Goal: Task Accomplishment & Management: Use online tool/utility

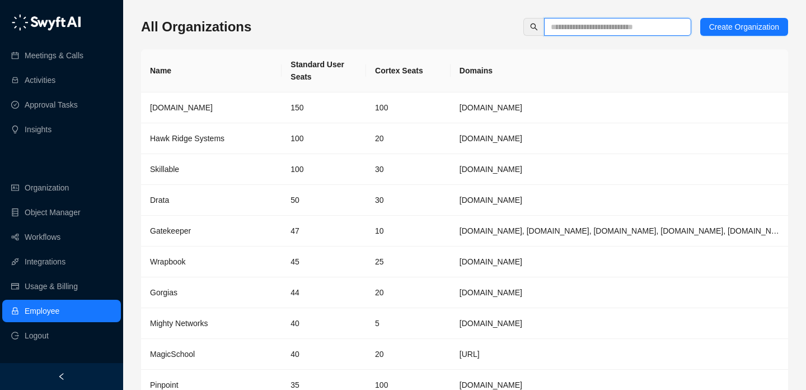
click at [562, 25] on input "text" at bounding box center [613, 27] width 125 height 12
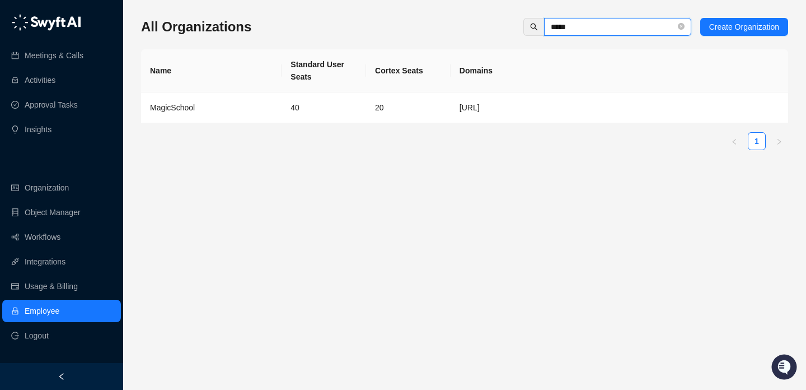
type input "*****"
click at [264, 104] on div "MagicSchool" at bounding box center [211, 107] width 123 height 12
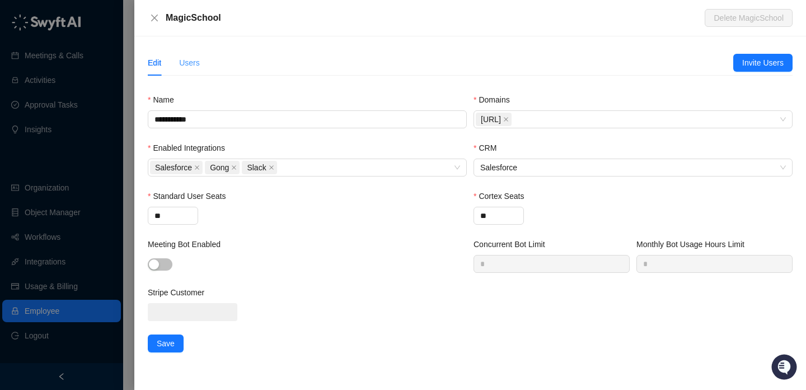
click at [192, 73] on div "Users" at bounding box center [189, 63] width 21 height 26
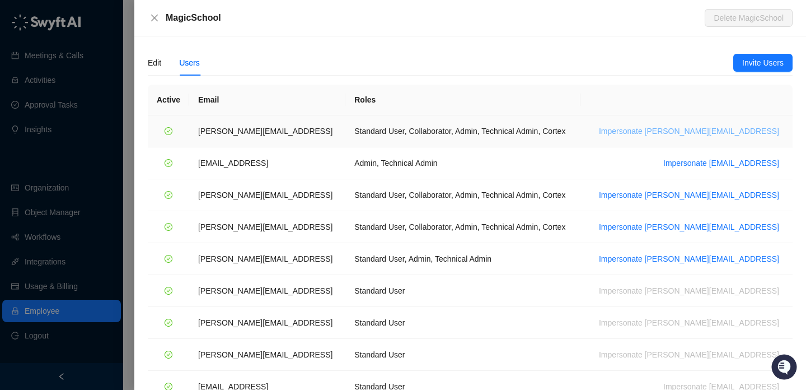
click at [716, 131] on span "Impersonate ana@magicschool.ai" at bounding box center [689, 131] width 180 height 12
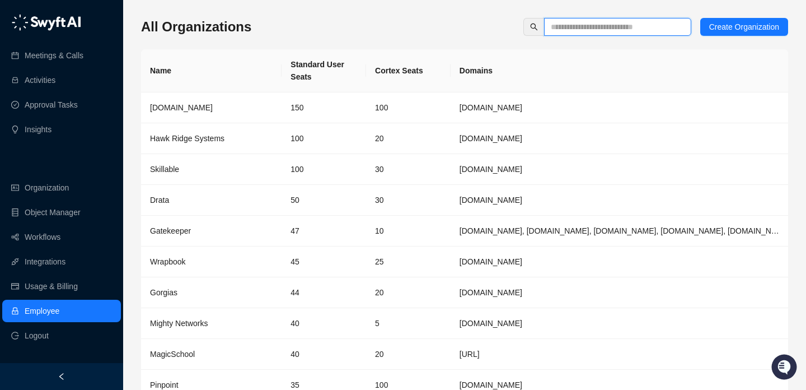
click at [564, 24] on input "text" at bounding box center [613, 27] width 125 height 12
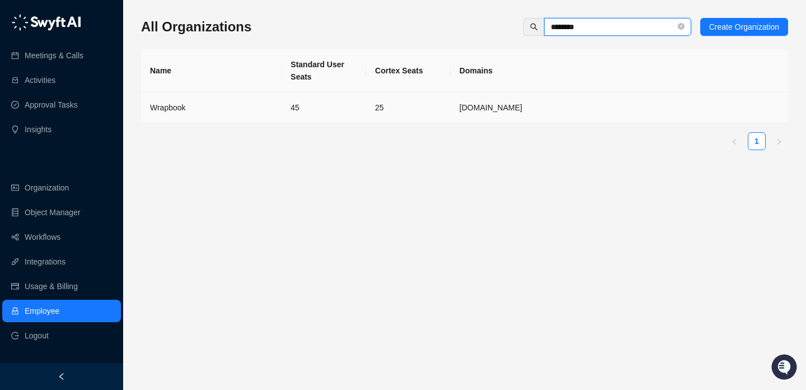
type input "********"
click at [285, 111] on td "45" at bounding box center [324, 107] width 85 height 31
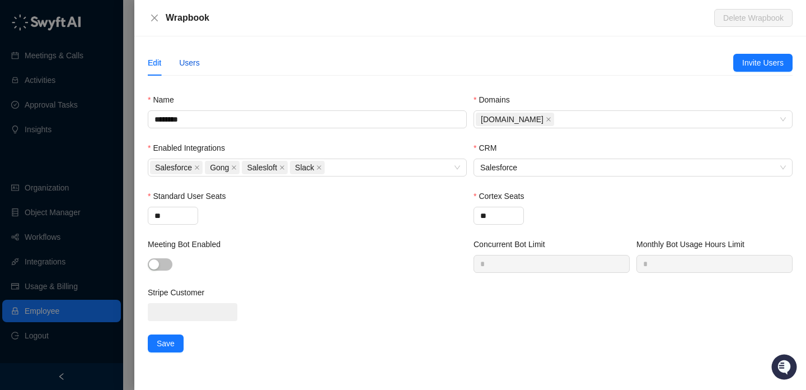
click at [187, 62] on div "Users" at bounding box center [189, 63] width 21 height 12
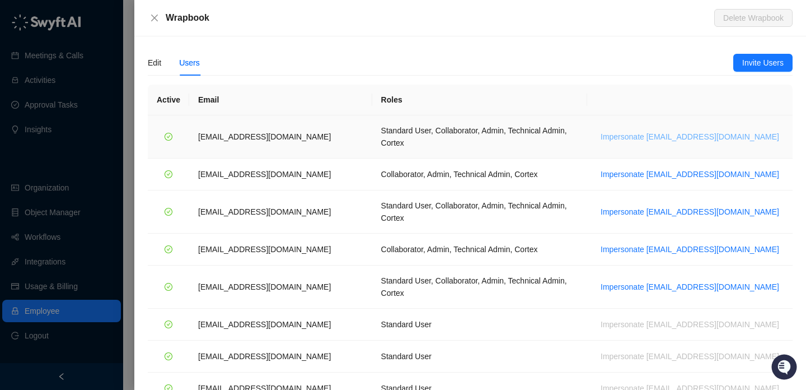
click at [688, 130] on span "Impersonate jdailey@wrapbook.com" at bounding box center [690, 136] width 179 height 12
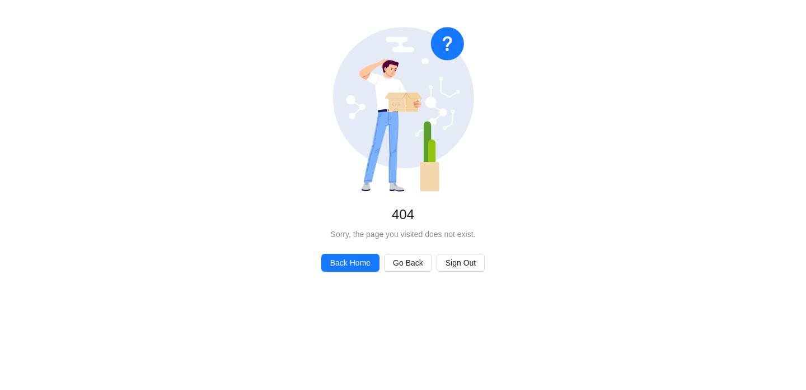
click at [420, 125] on icon at bounding box center [403, 97] width 141 height 141
click at [343, 259] on span "Back Home" at bounding box center [350, 262] width 40 height 12
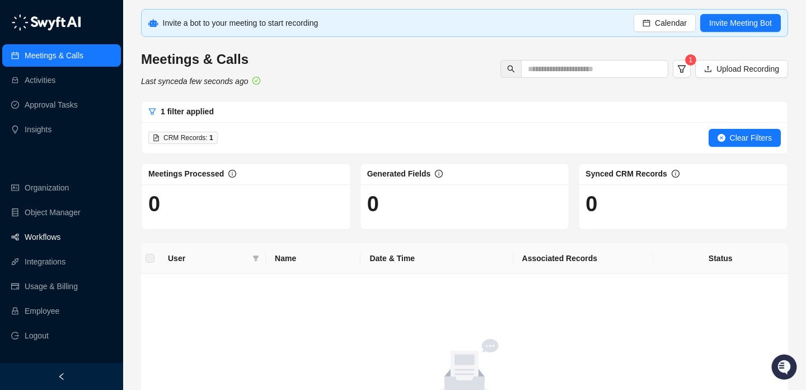
click at [59, 233] on link "Workflows" at bounding box center [43, 237] width 36 height 22
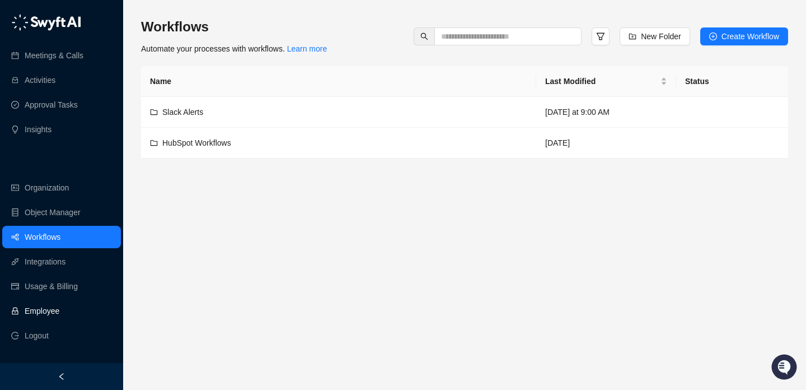
click at [46, 309] on link "Employee" at bounding box center [42, 310] width 35 height 22
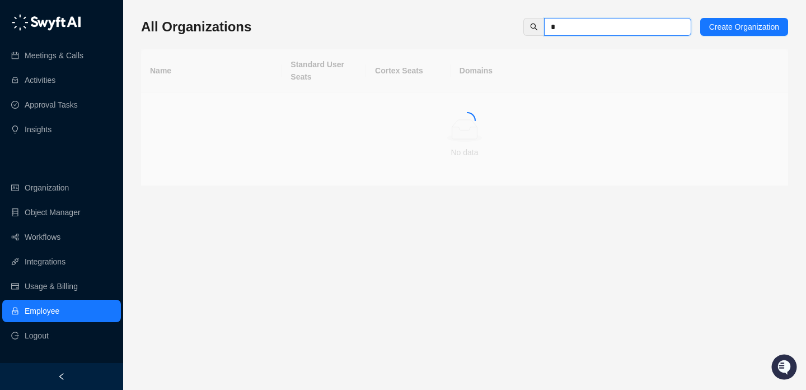
click at [579, 31] on input "*" at bounding box center [613, 27] width 125 height 12
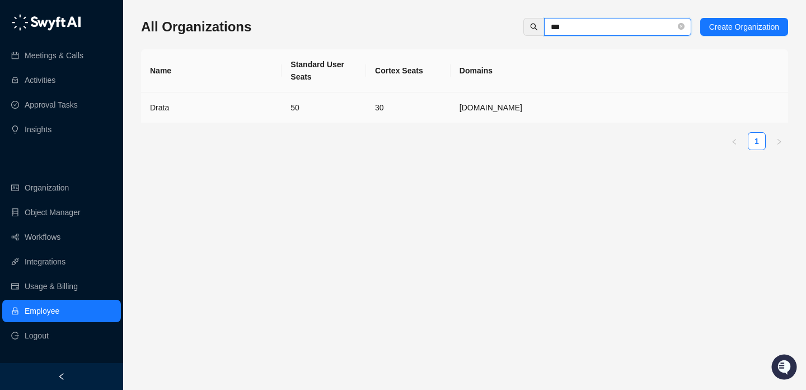
type input "***"
click at [260, 102] on div "Drata" at bounding box center [211, 107] width 123 height 12
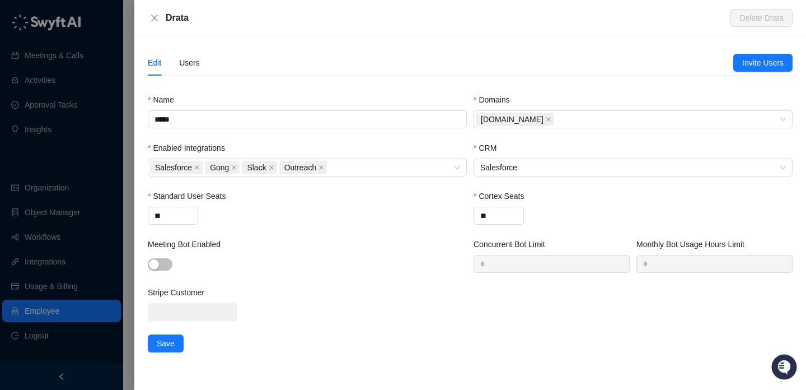
click at [200, 72] on div "Users" at bounding box center [189, 63] width 21 height 26
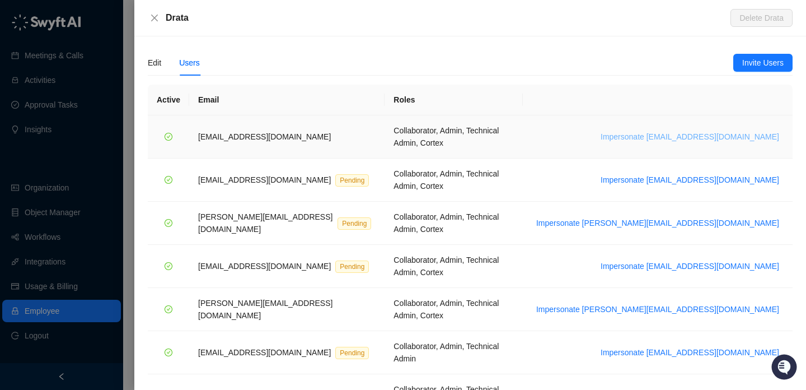
click at [690, 132] on span "Impersonate [EMAIL_ADDRESS][DOMAIN_NAME]" at bounding box center [690, 136] width 179 height 12
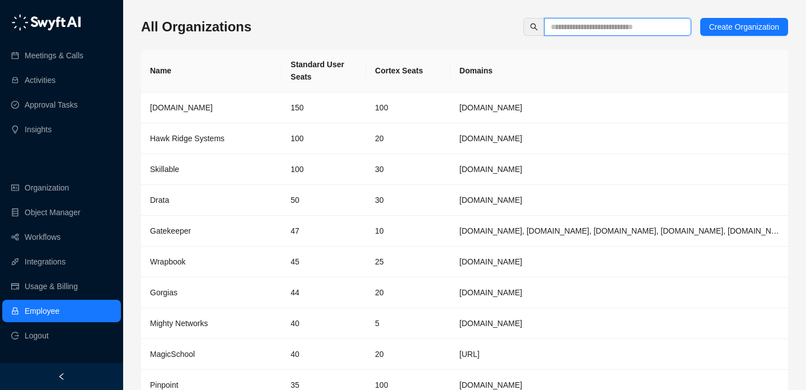
click at [578, 21] on input "text" at bounding box center [613, 27] width 125 height 12
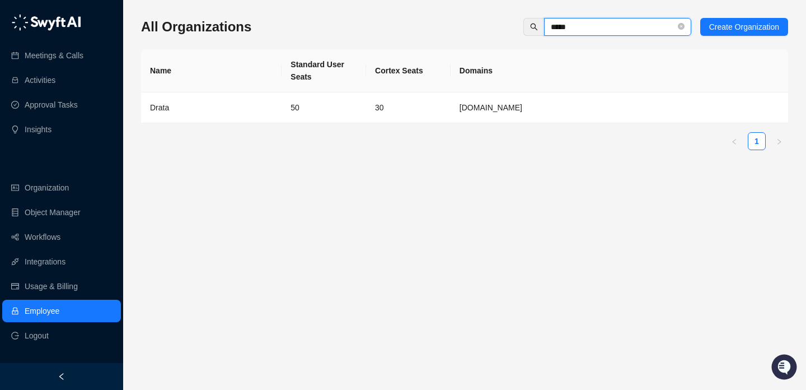
type input "*****"
click at [365, 101] on td "50" at bounding box center [324, 107] width 85 height 31
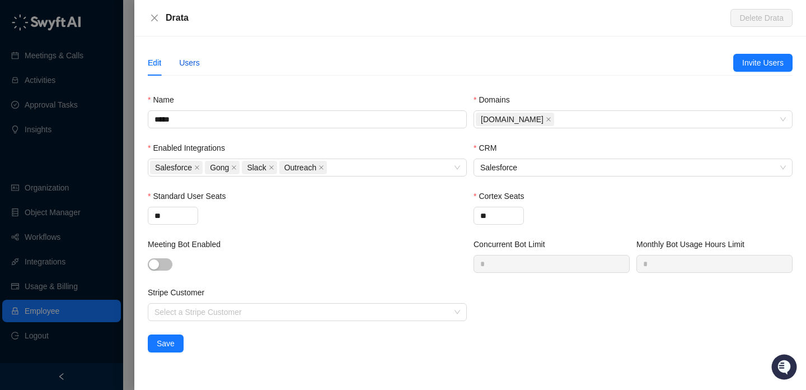
click at [186, 62] on div "Users" at bounding box center [189, 63] width 21 height 12
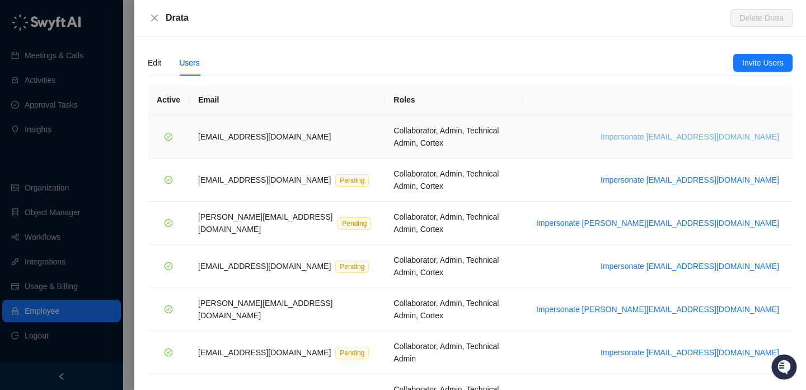
click at [680, 131] on span "Impersonate [EMAIL_ADDRESS][DOMAIN_NAME]" at bounding box center [690, 136] width 179 height 12
